Goal: Information Seeking & Learning: Learn about a topic

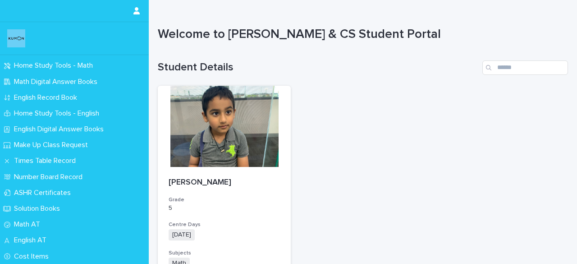
scroll to position [60, 0]
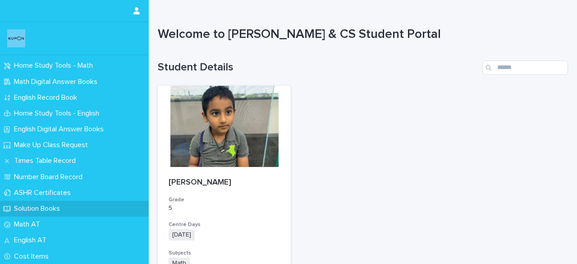
click at [37, 207] on p "Solution Books" at bounding box center [38, 208] width 57 height 9
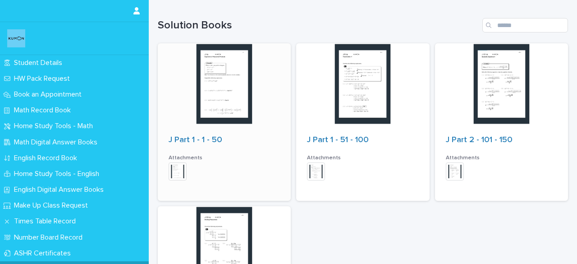
click at [262, 73] on div at bounding box center [224, 83] width 133 height 81
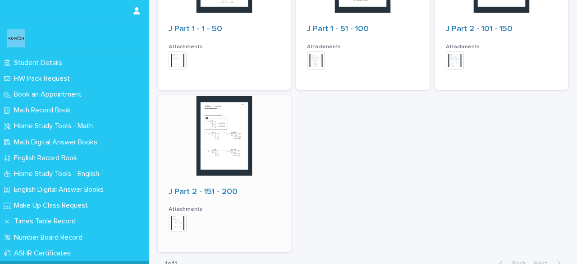
click at [179, 219] on img at bounding box center [178, 223] width 18 height 18
